Goal: Manage account settings

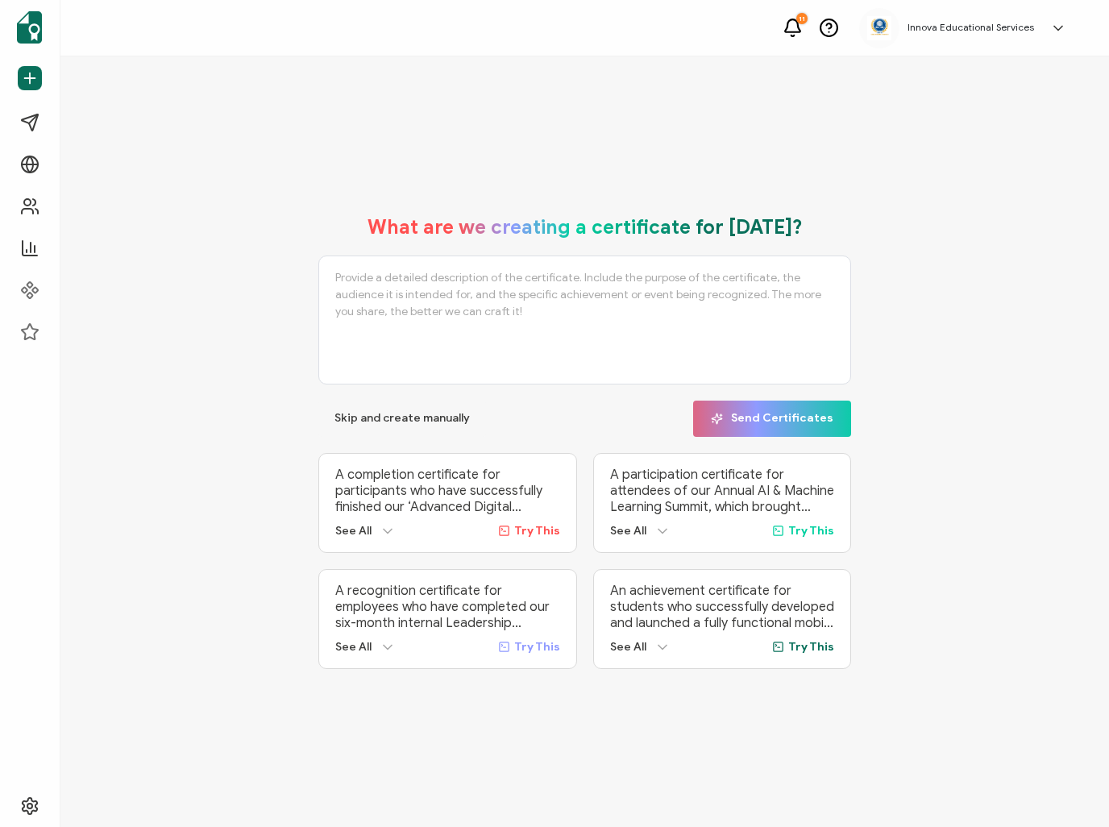
click at [1051, 26] on icon at bounding box center [1058, 28] width 16 height 16
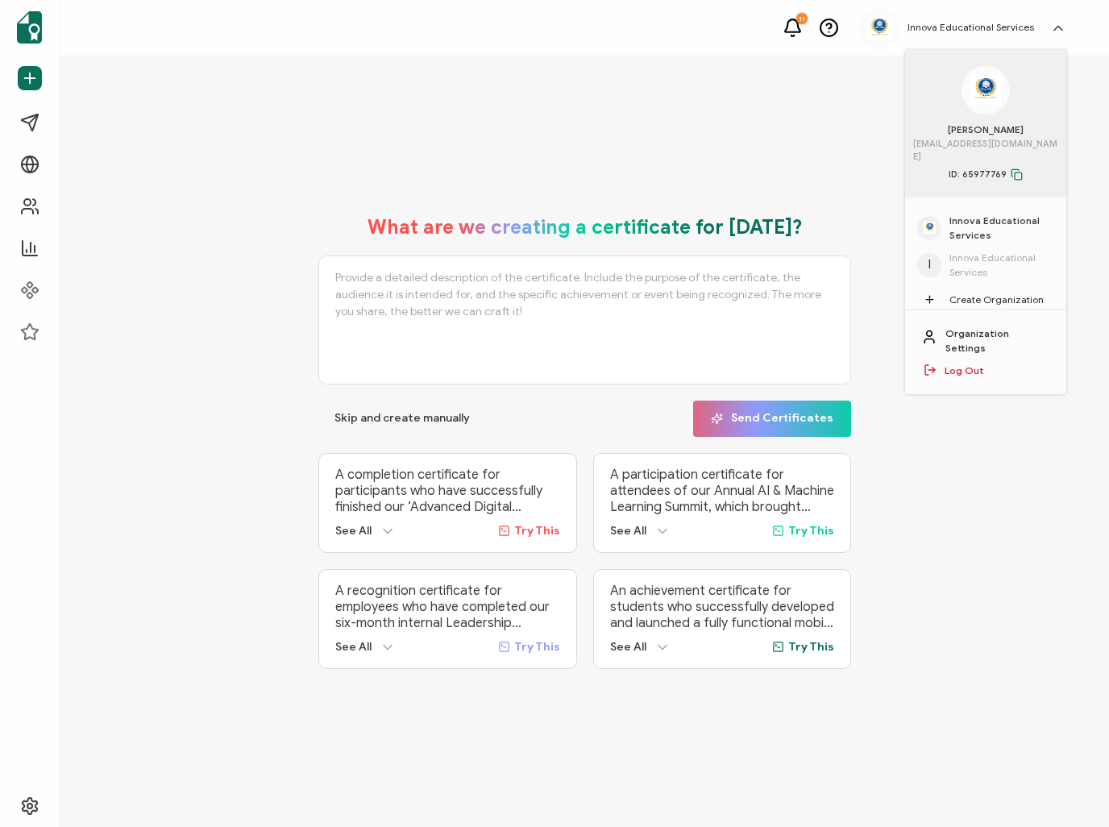
click at [964, 214] on span "Innova Educational Services" at bounding box center [1001, 228] width 105 height 29
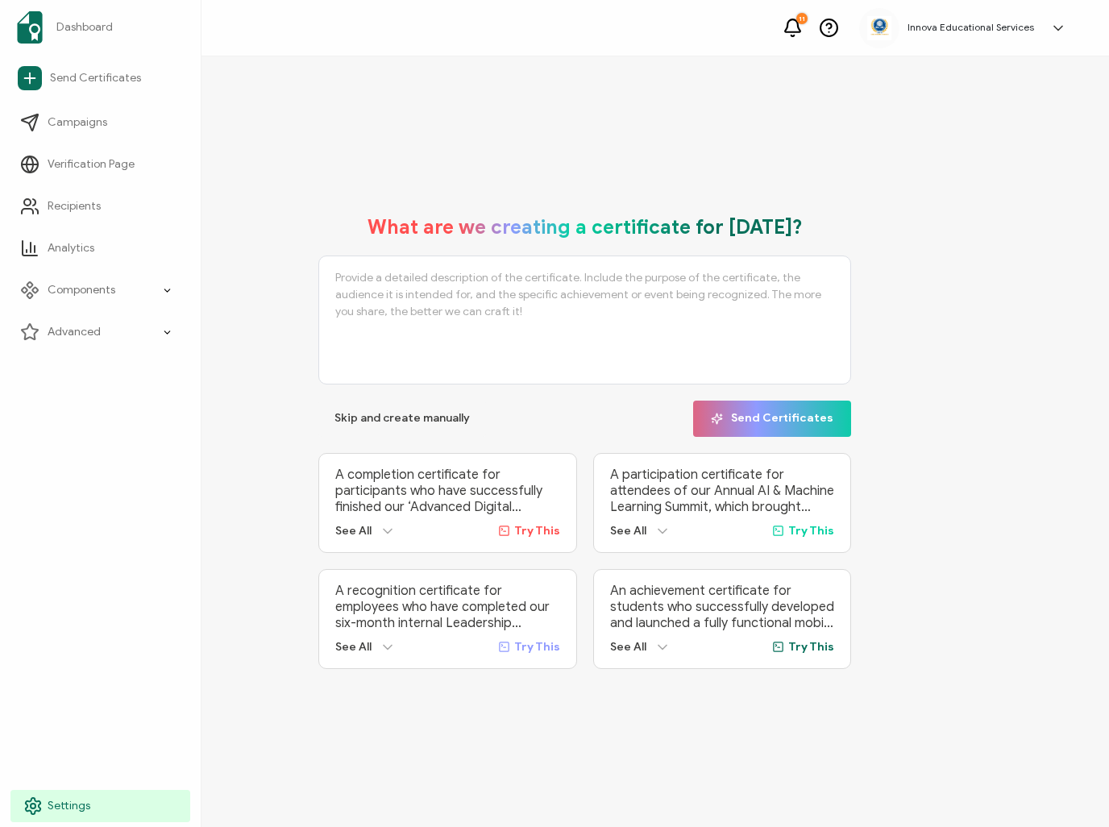
click at [39, 803] on icon at bounding box center [32, 805] width 19 height 19
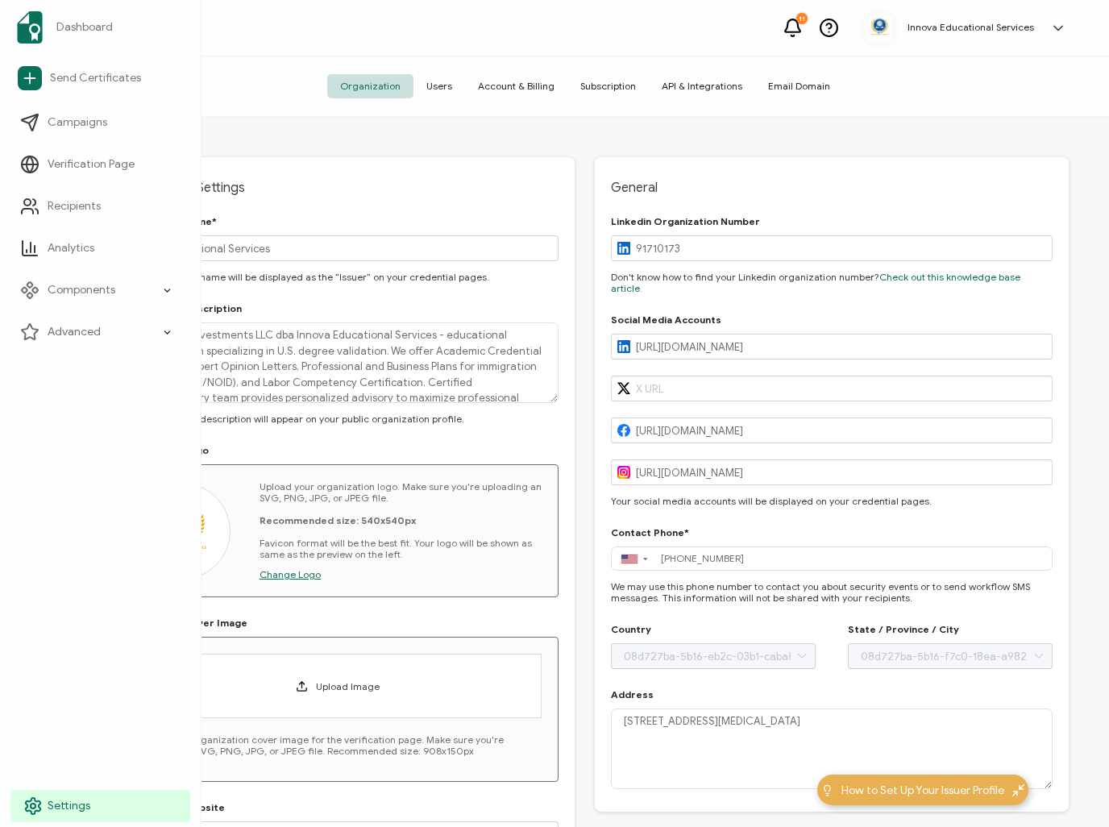
type input "[GEOGRAPHIC_DATA]"
type input "[US_STATE]"
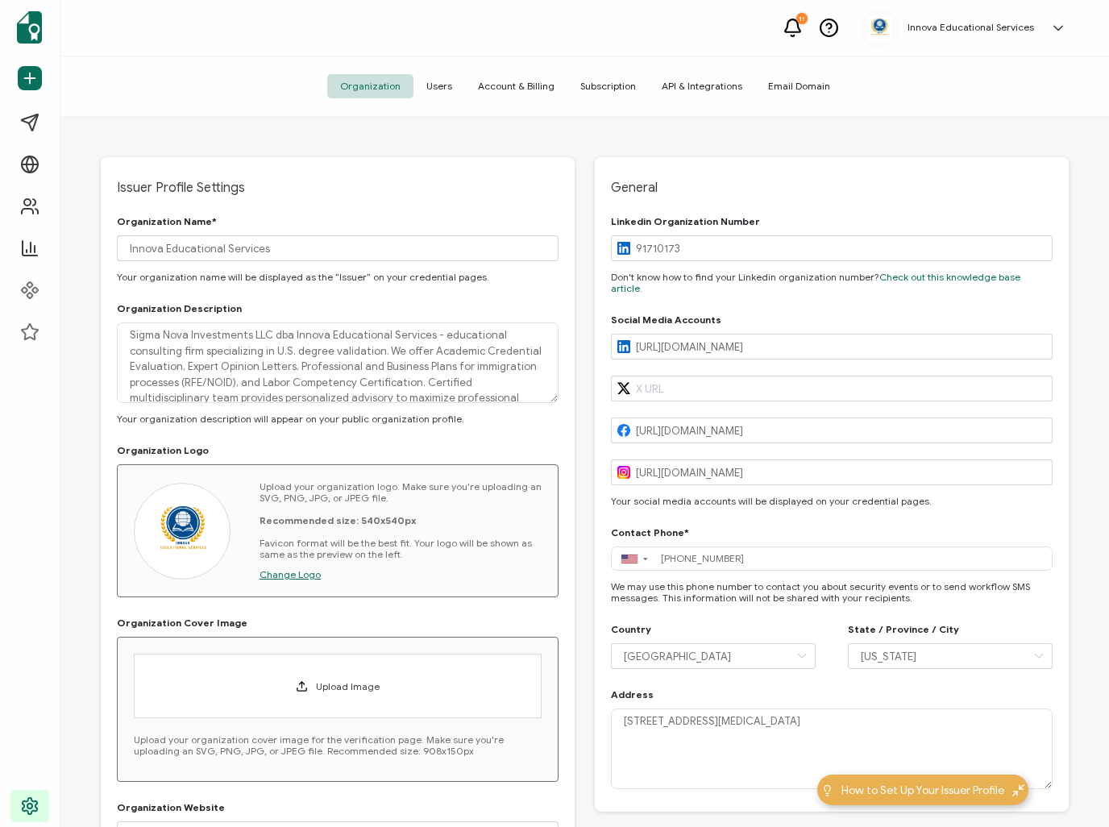
click at [517, 81] on span "Account & Billing" at bounding box center [516, 86] width 102 height 24
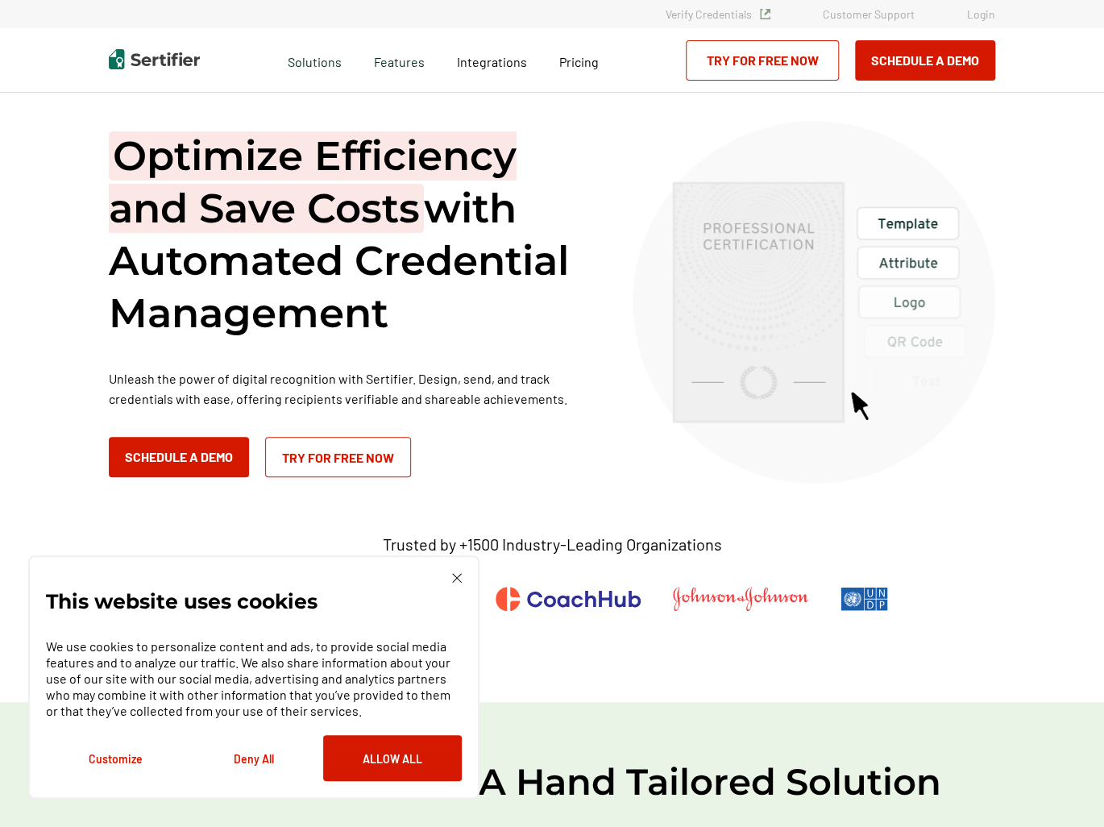
click at [982, 16] on link "Login" at bounding box center [981, 14] width 28 height 14
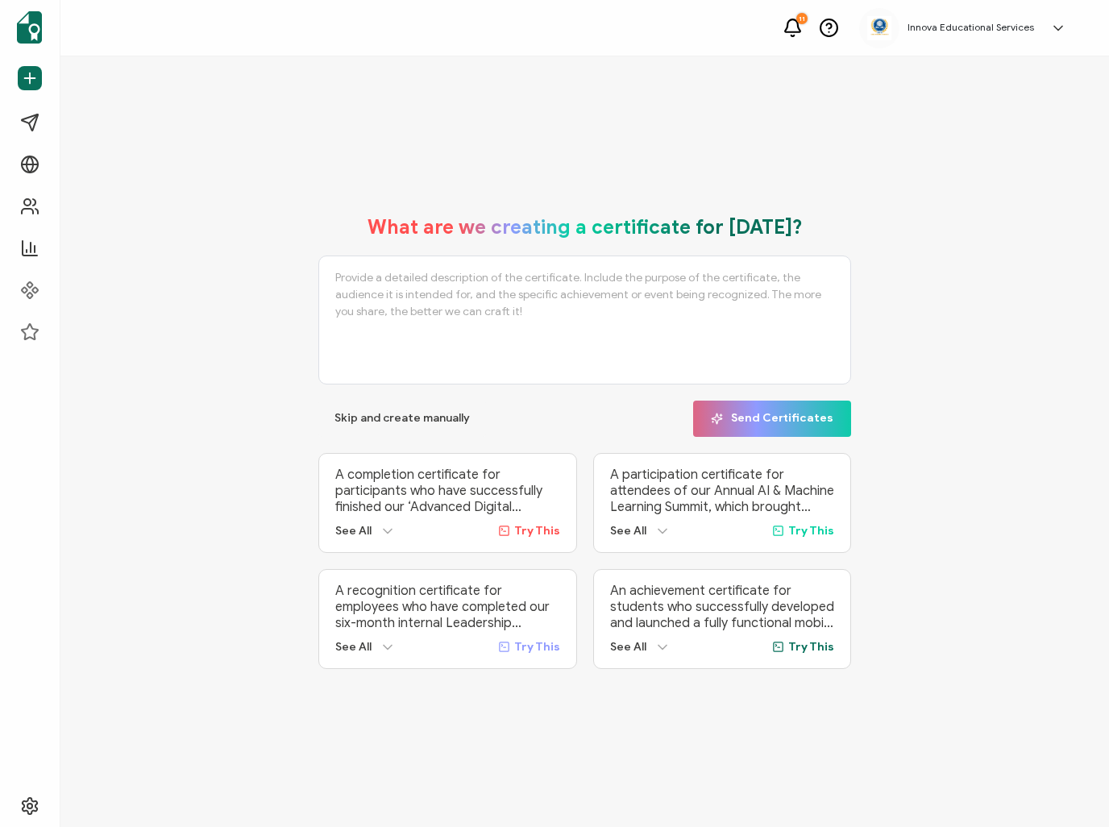
click at [951, 33] on h5 "Innova Educational Services" at bounding box center [970, 27] width 126 height 11
